Goal: Information Seeking & Learning: Learn about a topic

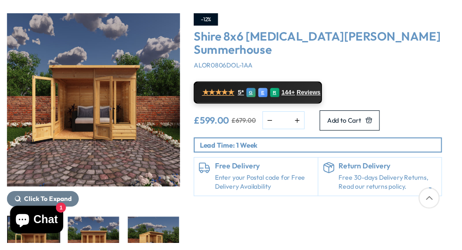
scroll to position [117, 0]
click at [238, 100] on span "★★★★★" at bounding box center [224, 95] width 33 height 9
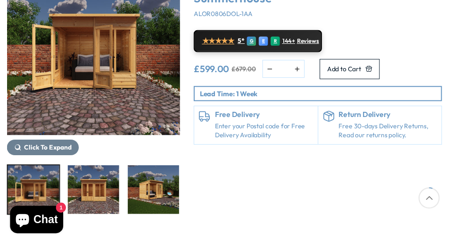
scroll to position [169, 0]
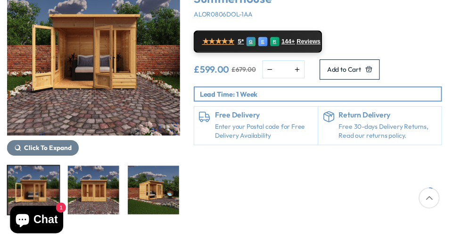
click at [74, 157] on span "Click To Expand" at bounding box center [49, 152] width 49 height 8
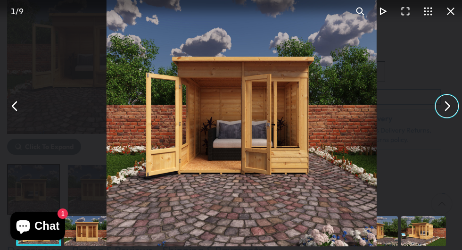
click at [446, 105] on button "You can close this modal content with the ESC key" at bounding box center [447, 106] width 23 height 23
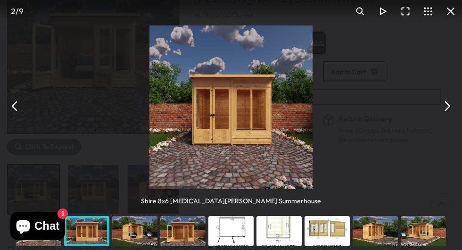
click at [229, 232] on div "You can close this modal content with the ESC key" at bounding box center [231, 231] width 48 height 38
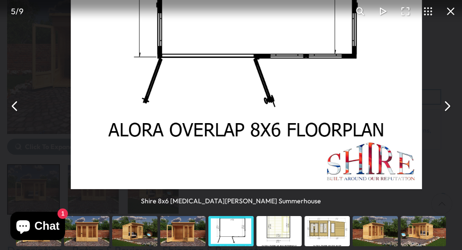
click at [279, 235] on div "You can close this modal content with the ESC key" at bounding box center [279, 231] width 48 height 38
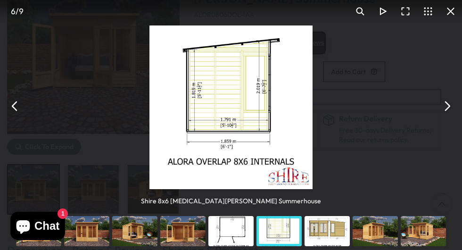
click at [336, 235] on div "You can close this modal content with the ESC key" at bounding box center [327, 231] width 48 height 38
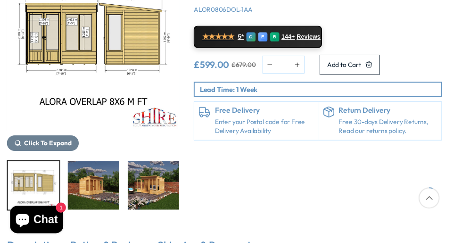
scroll to position [167, 0]
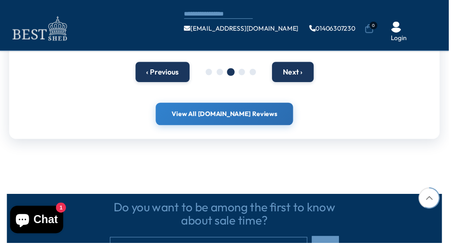
scroll to position [1000, 0]
